Goal: Find specific page/section: Find specific page/section

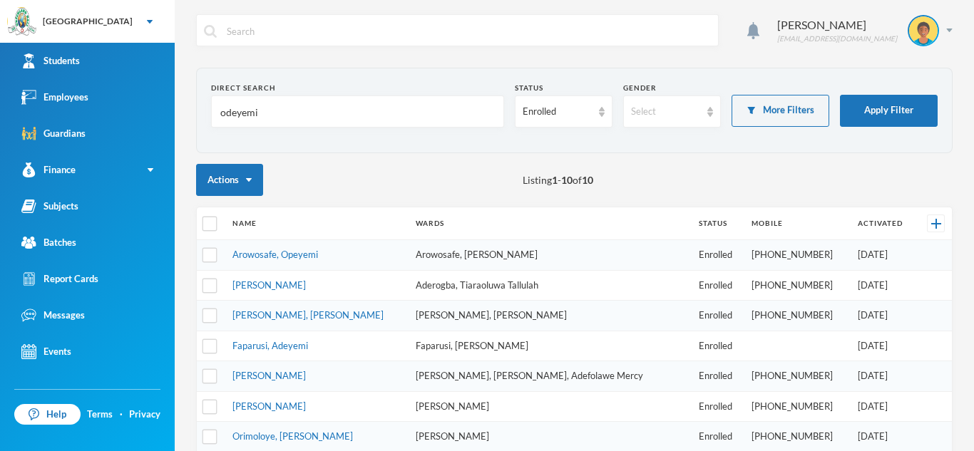
click at [263, 116] on input "odeyemi" at bounding box center [357, 112] width 277 height 32
type input "o"
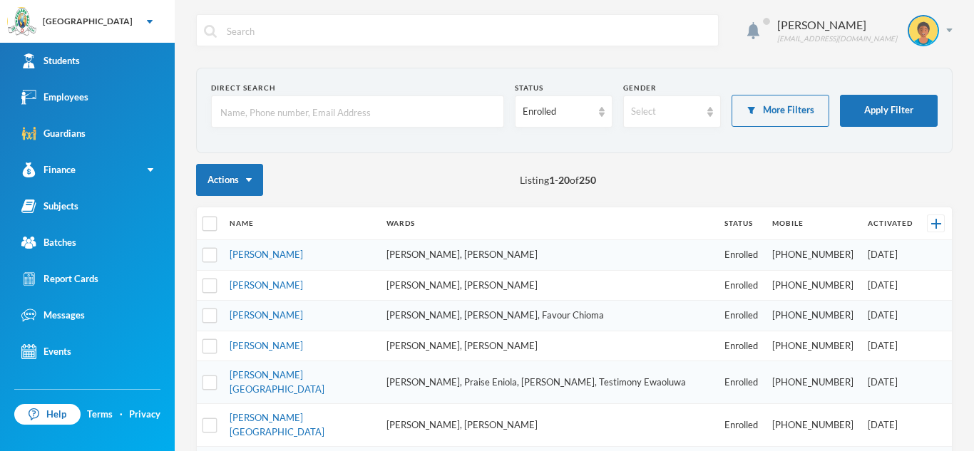
click at [227, 118] on input "text" at bounding box center [357, 112] width 277 height 32
type input "[PERSON_NAME]"
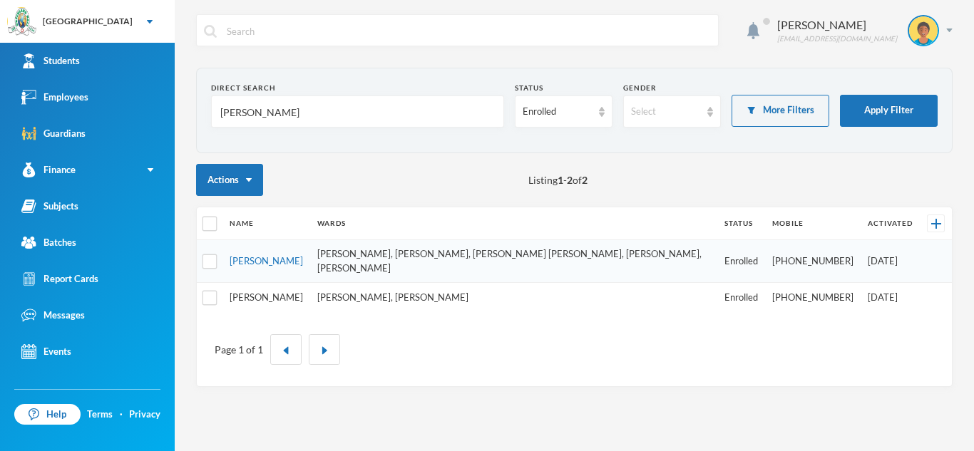
click at [247, 301] on link "[PERSON_NAME]" at bounding box center [266, 297] width 73 height 11
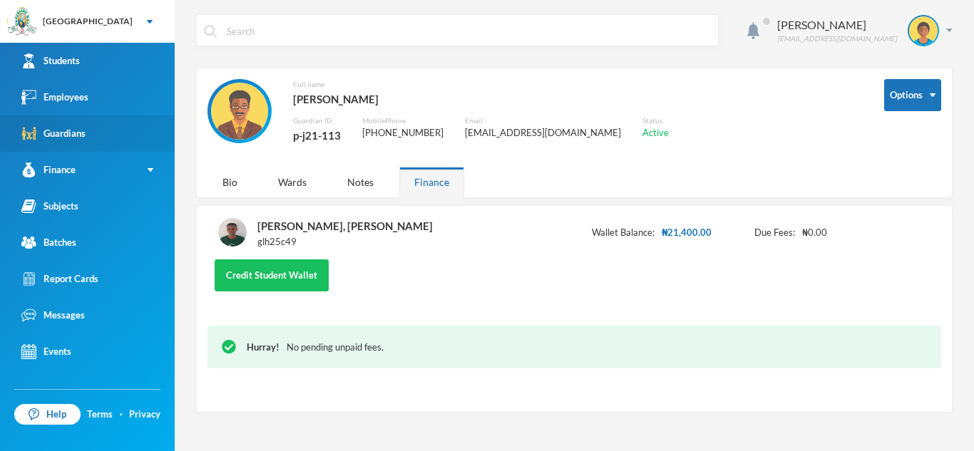
click at [105, 145] on link "Guardians" at bounding box center [87, 134] width 175 height 36
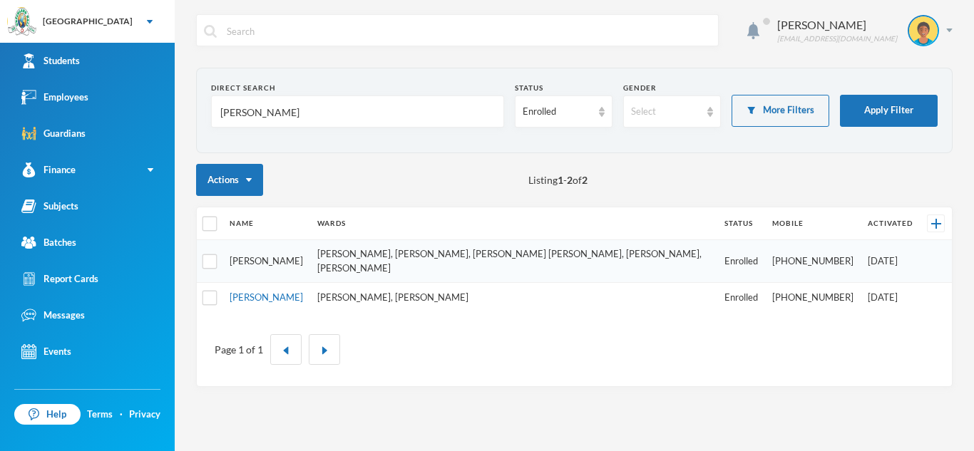
click at [247, 255] on link "[PERSON_NAME]" at bounding box center [266, 260] width 73 height 11
